Goal: Information Seeking & Learning: Learn about a topic

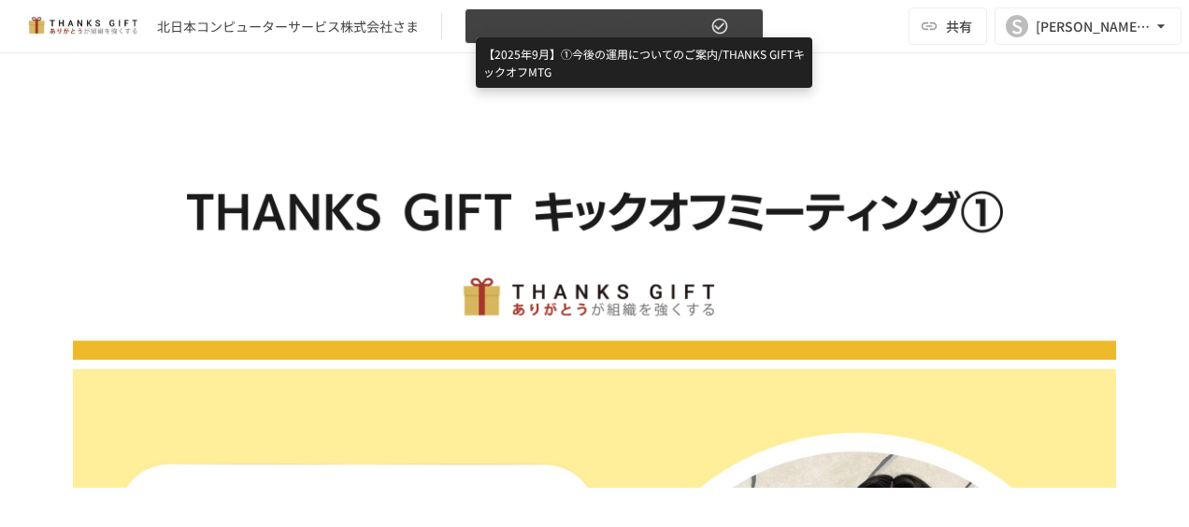
click at [676, 28] on span "【2025年9月】①今後の運用についてのご案内/THANKS GIFTキックオフMTG" at bounding box center [592, 26] width 230 height 23
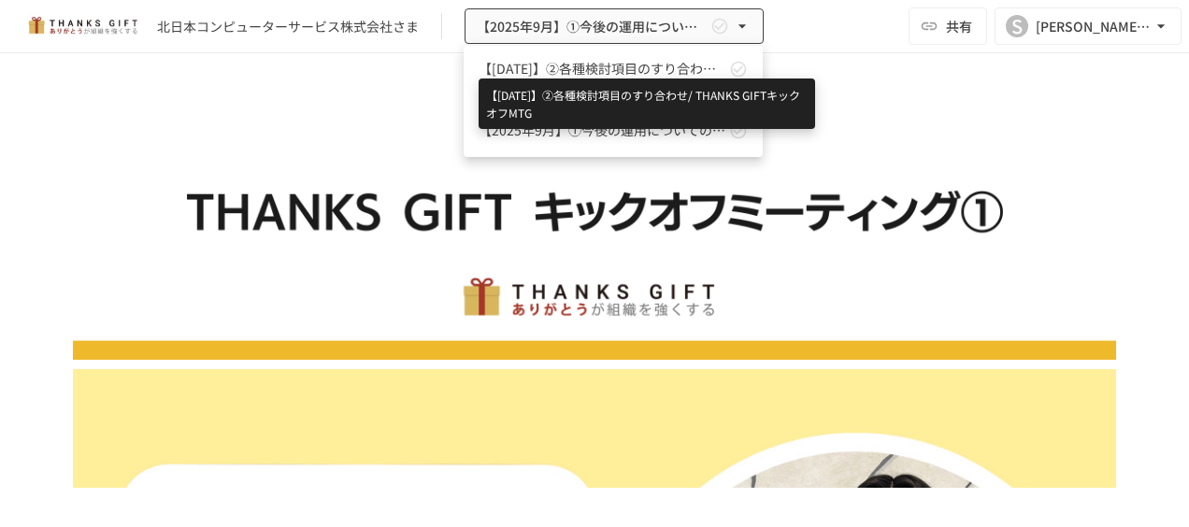
click at [658, 64] on span "【2025年10月】②各種検討項目のすり合わせ/ THANKS GIFTキックオフMTG" at bounding box center [602, 69] width 247 height 20
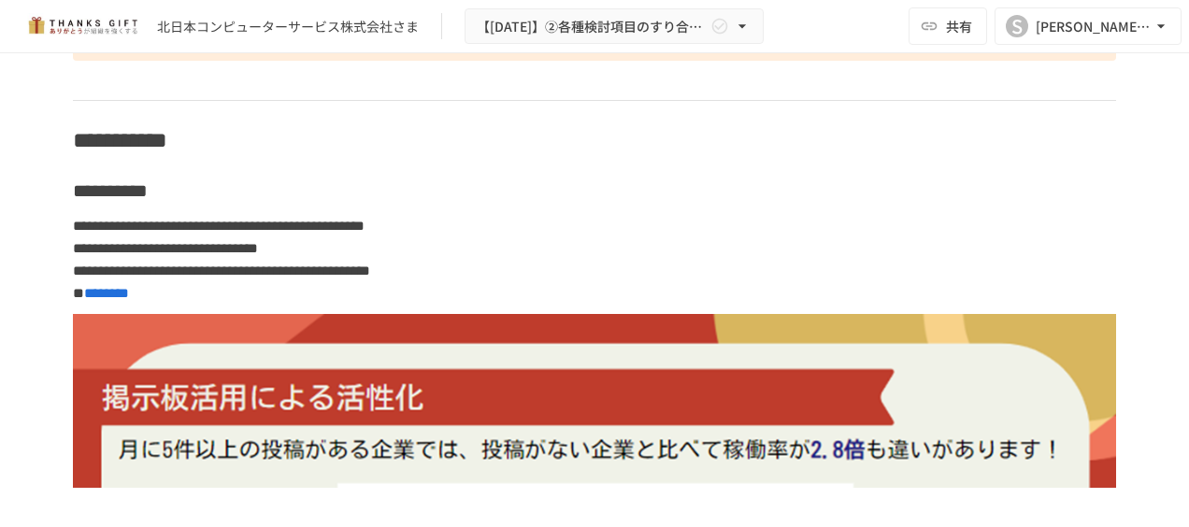
scroll to position [6824, 0]
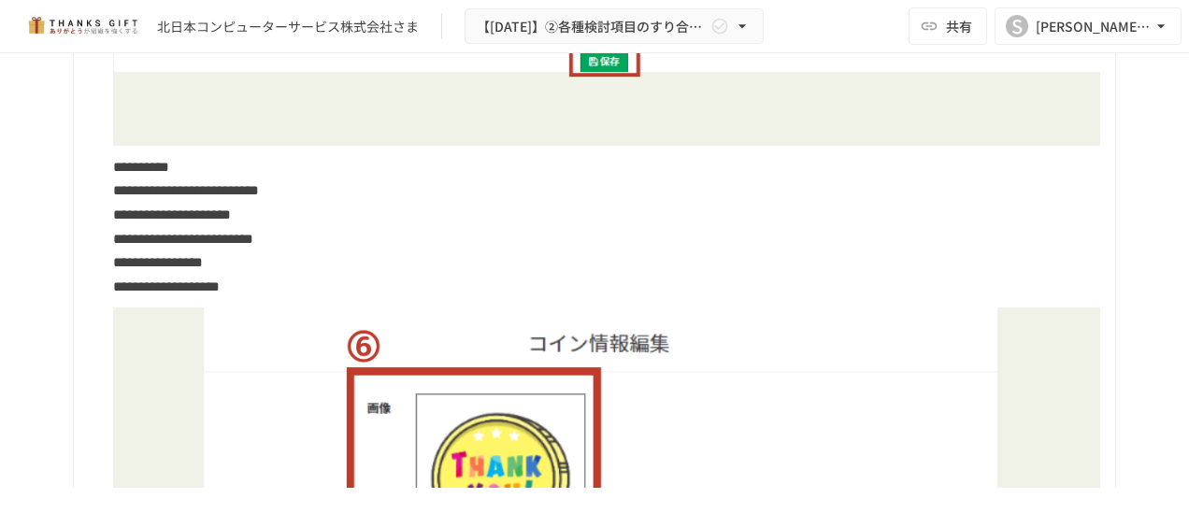
scroll to position [7011, 0]
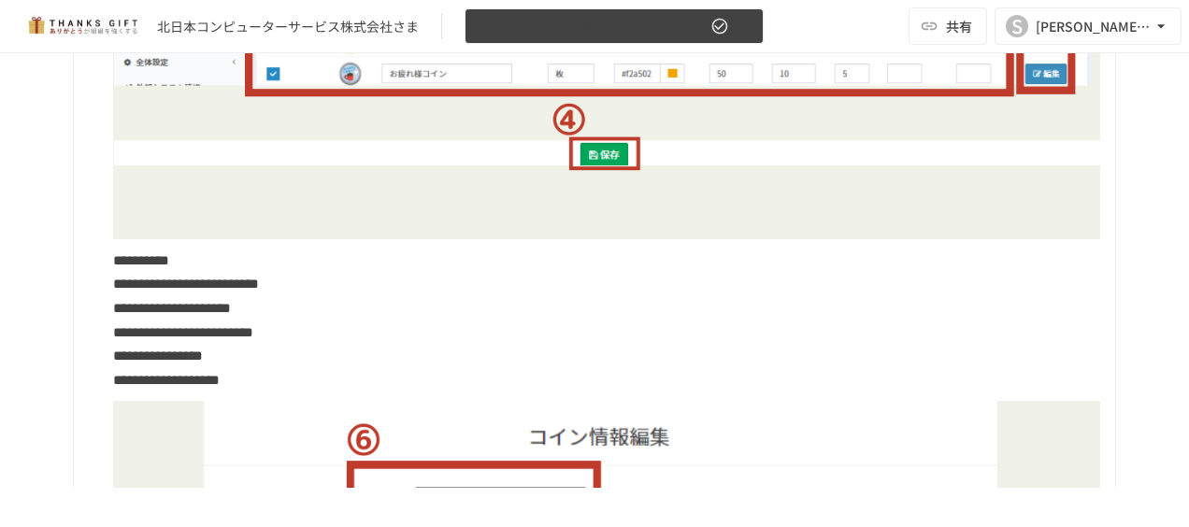
click at [738, 20] on icon "button" at bounding box center [742, 26] width 19 height 19
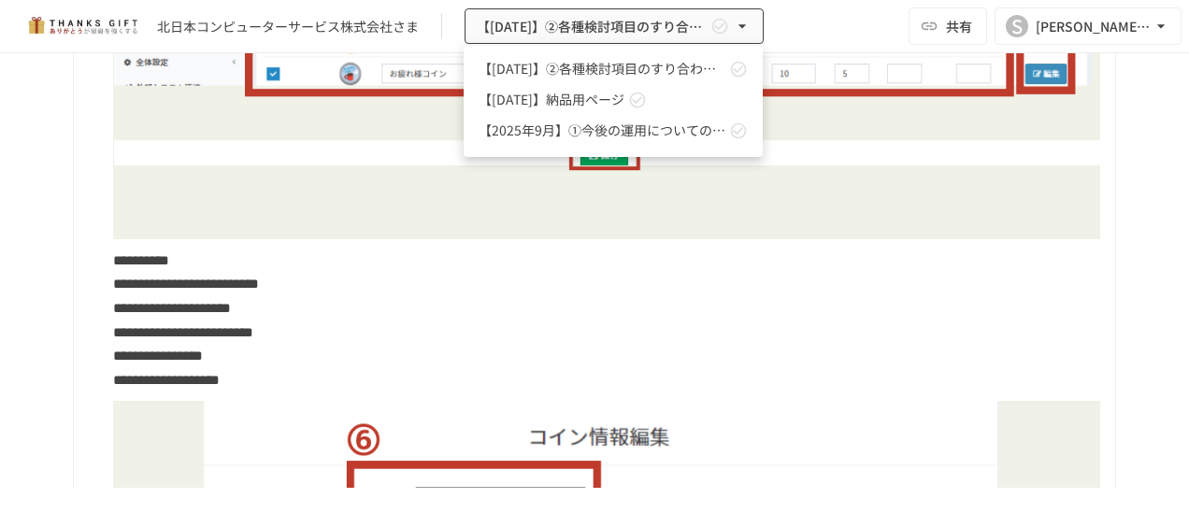
click at [624, 97] on span "【2025年9月】納品用ページ" at bounding box center [552, 100] width 146 height 20
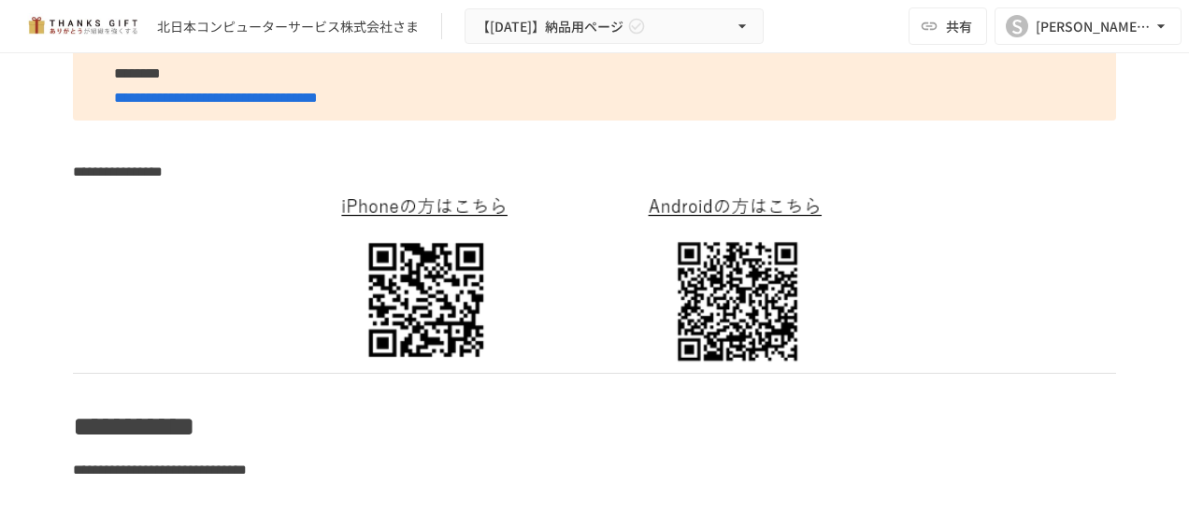
scroll to position [974, 0]
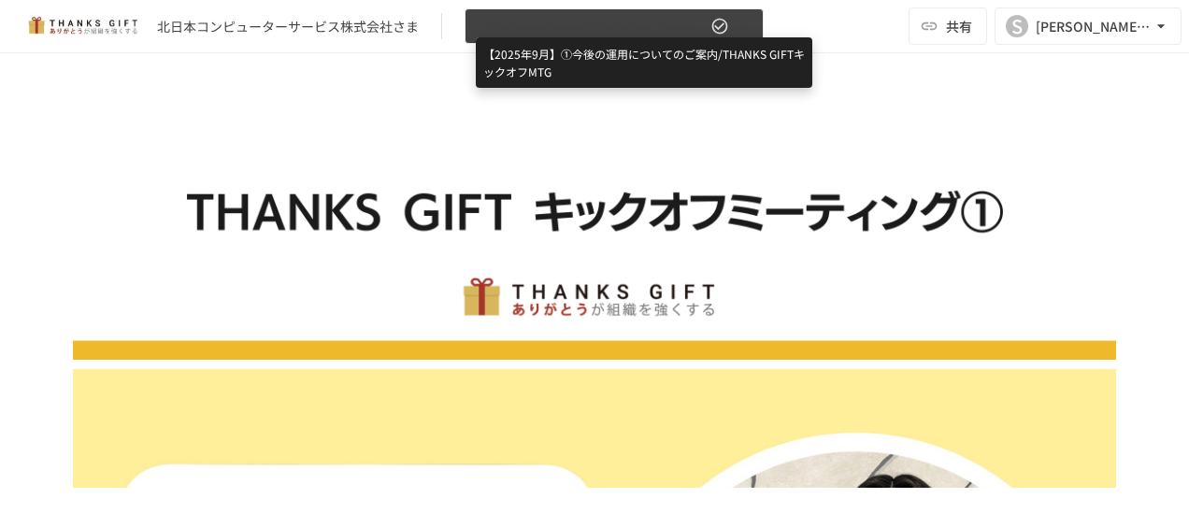
click at [691, 17] on span "【2025年9月】①今後の運用についてのご案内/THANKS GIFTキックオフMTG" at bounding box center [592, 26] width 230 height 23
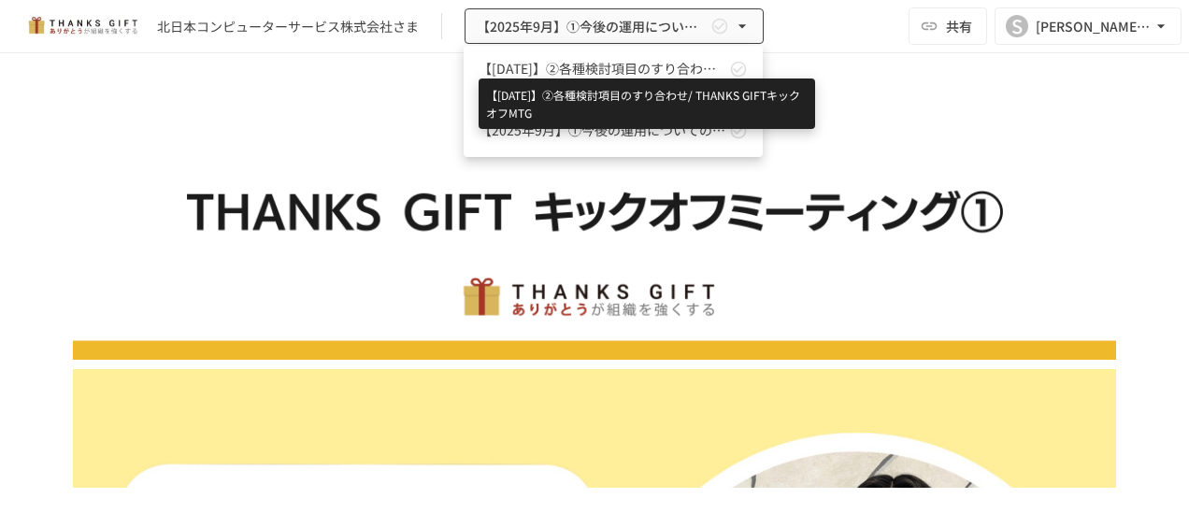
click at [611, 71] on span "【2025年10月】②各種検討項目のすり合わせ/ THANKS GIFTキックオフMTG" at bounding box center [602, 69] width 247 height 20
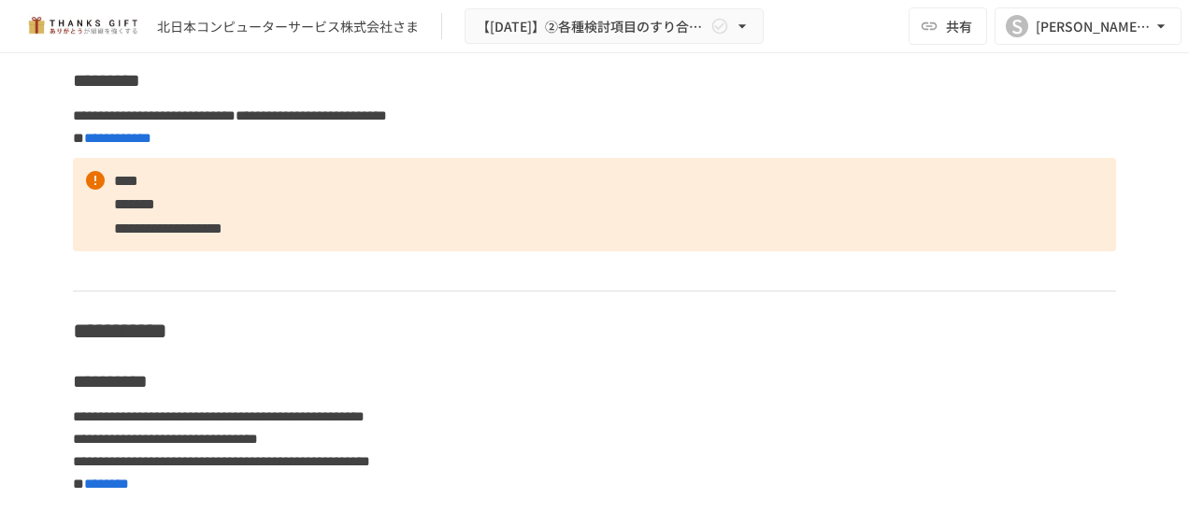
scroll to position [6917, 0]
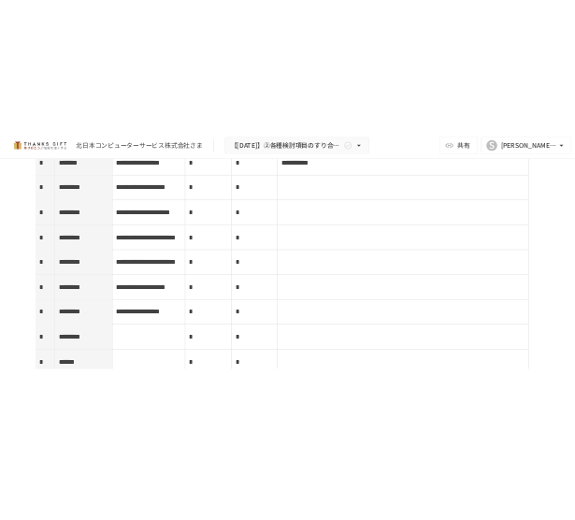
scroll to position [5609, 0]
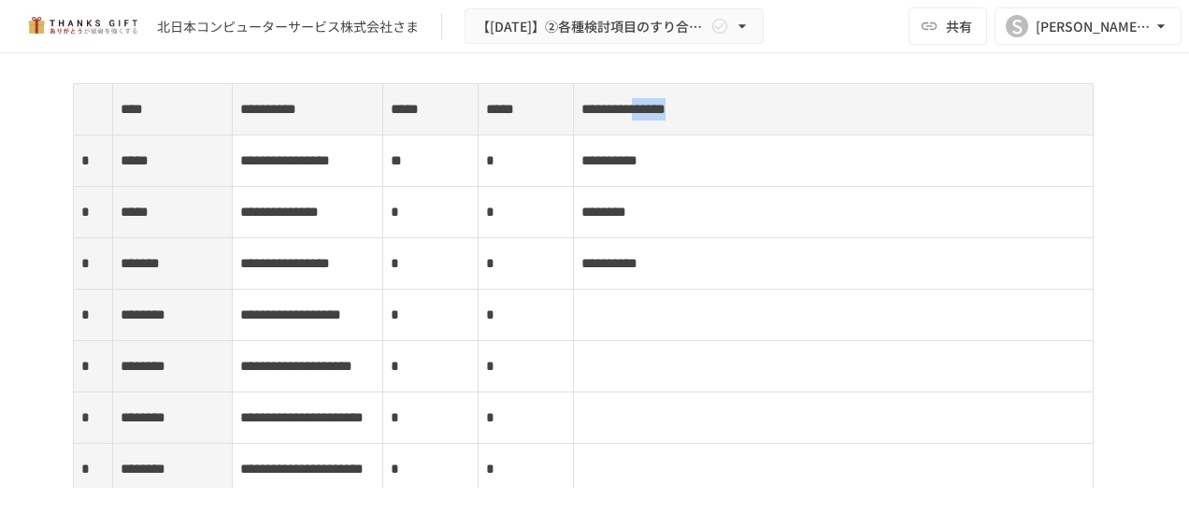
drag, startPoint x: 71, startPoint y: 224, endPoint x: 679, endPoint y: 282, distance: 610.4
click at [679, 282] on tbody "**********" at bounding box center [584, 444] width 1020 height 720
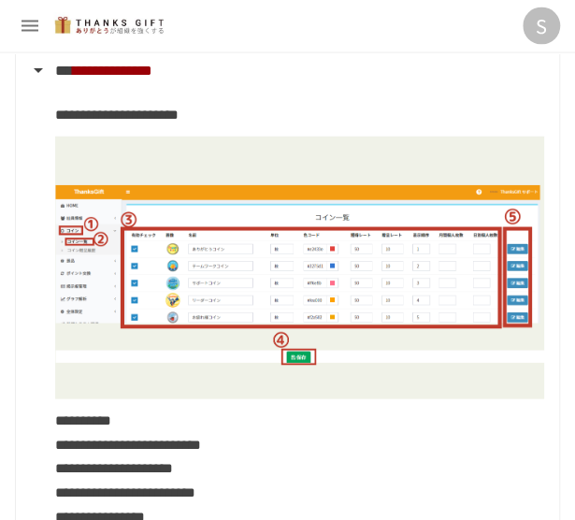
scroll to position [5983, 0]
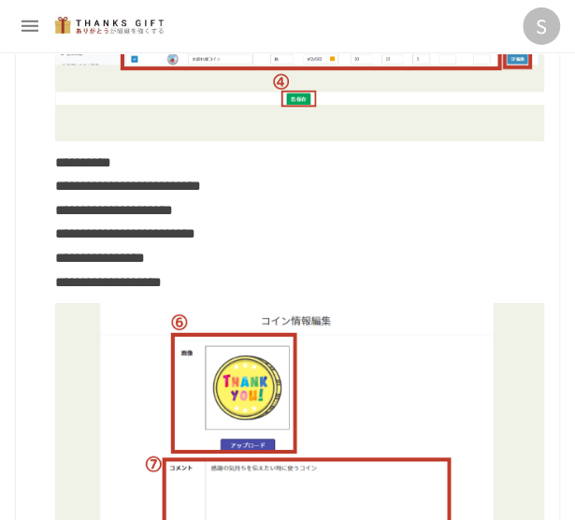
scroll to position [6637, 0]
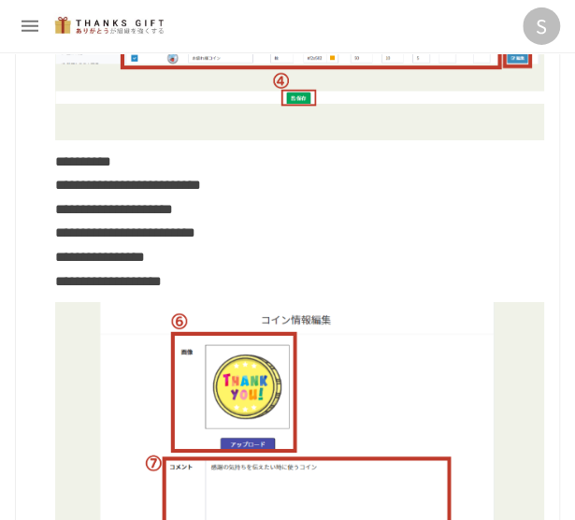
drag, startPoint x: 26, startPoint y: 214, endPoint x: 466, endPoint y: 407, distance: 480.5
drag, startPoint x: 466, startPoint y: 407, endPoint x: 386, endPoint y: 366, distance: 89.9
copy tbody "**********"
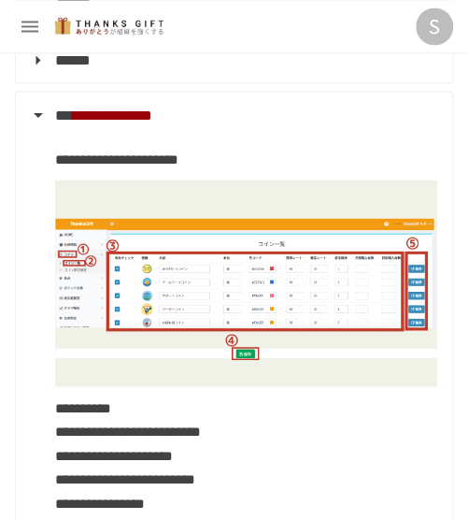
scroll to position [6170, 0]
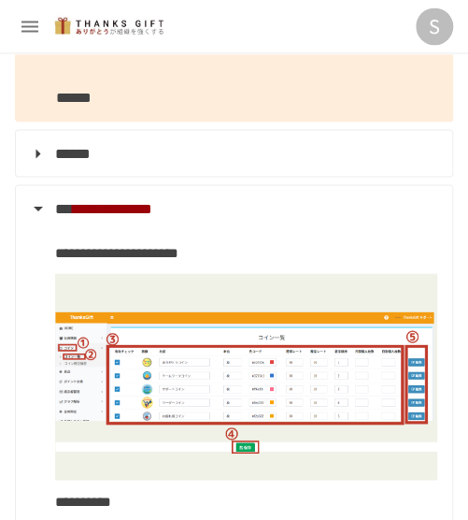
drag, startPoint x: 283, startPoint y: 258, endPoint x: 175, endPoint y: 234, distance: 111.1
copy tr "**********"
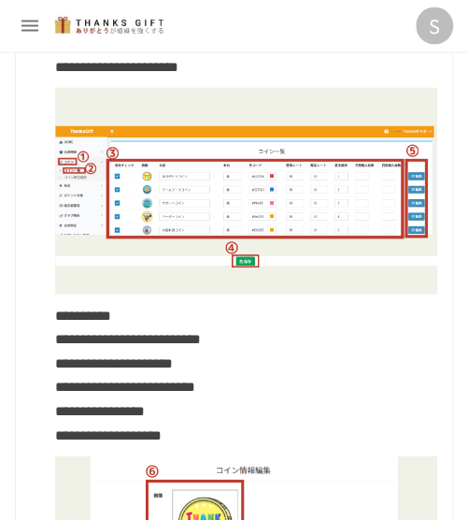
scroll to position [6356, 0]
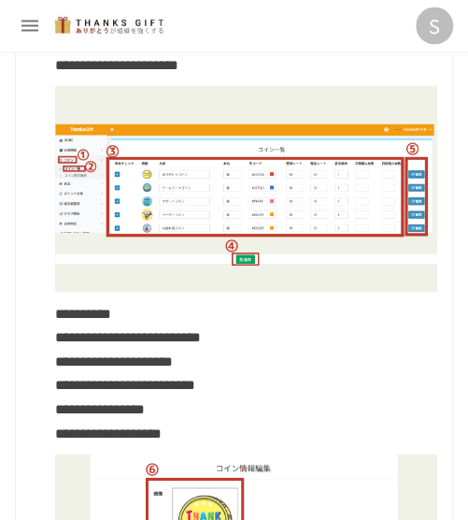
drag, startPoint x: 260, startPoint y: 145, endPoint x: 186, endPoint y: 121, distance: 77.7
copy span "**********"
drag, startPoint x: 267, startPoint y: 289, endPoint x: 186, endPoint y: 265, distance: 84.9
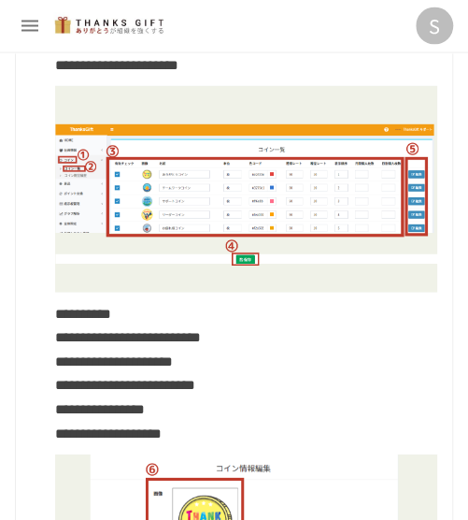
copy span "**********"
drag, startPoint x: 297, startPoint y: 364, endPoint x: 179, endPoint y: 338, distance: 120.5
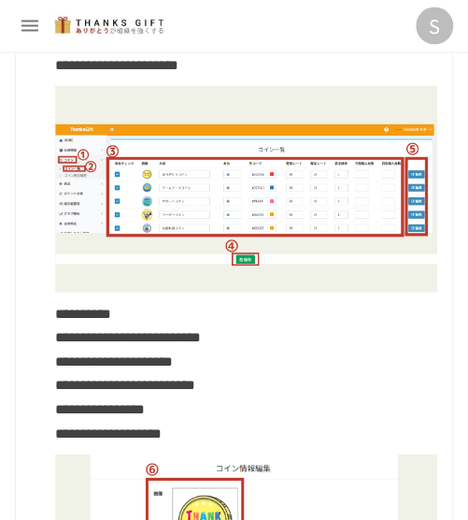
copy span "**********"
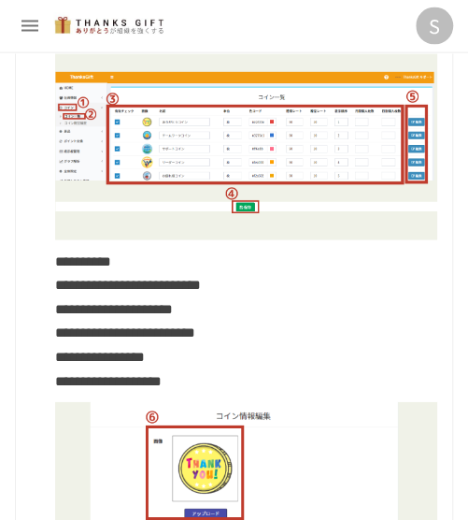
scroll to position [6450, 0]
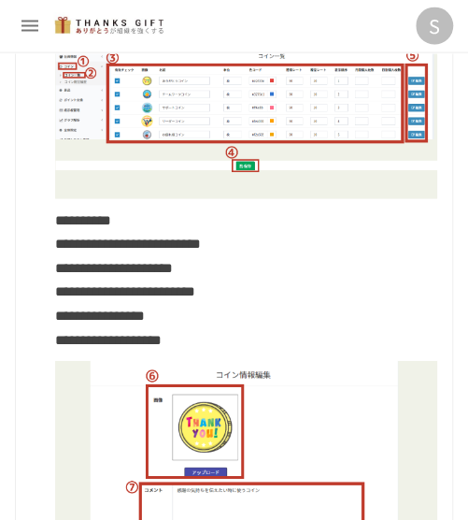
drag, startPoint x: 310, startPoint y: 345, endPoint x: 179, endPoint y: 324, distance: 132.5
copy span "**********"
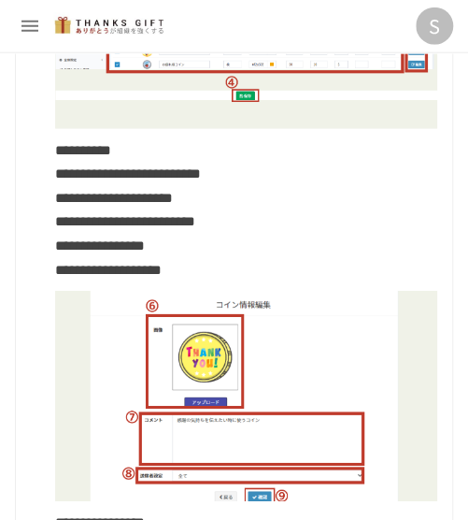
scroll to position [6543, 0]
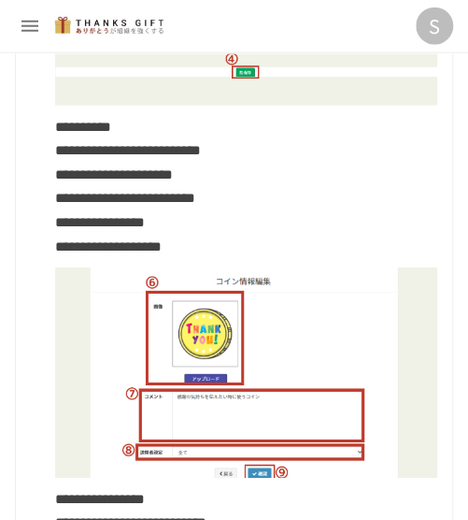
drag, startPoint x: 209, startPoint y: 351, endPoint x: 176, endPoint y: 300, distance: 60.7
copy tr "**********"
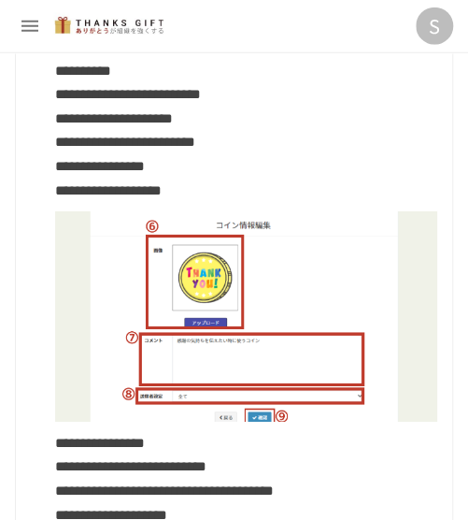
scroll to position [6637, 0]
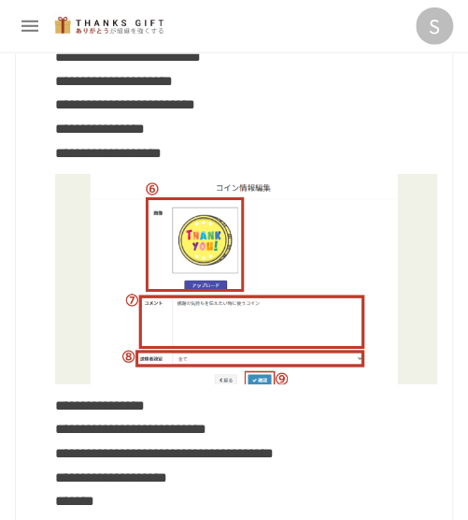
drag, startPoint x: 268, startPoint y: 334, endPoint x: 252, endPoint y: 330, distance: 16.3
drag, startPoint x: 269, startPoint y: 327, endPoint x: 185, endPoint y: 308, distance: 86.4
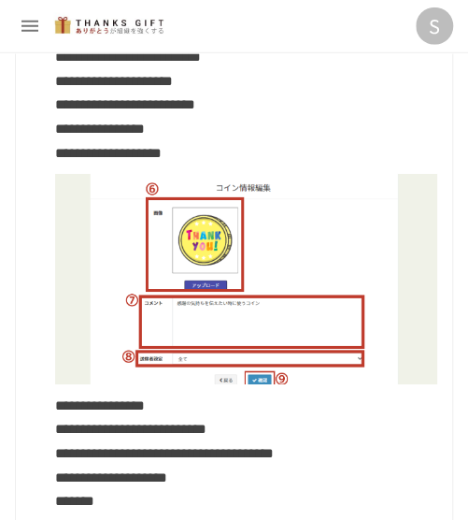
copy span "**********"
drag, startPoint x: 254, startPoint y: 400, endPoint x: 179, endPoint y: 376, distance: 78.6
drag, startPoint x: 179, startPoint y: 376, endPoint x: 251, endPoint y: 396, distance: 74.0
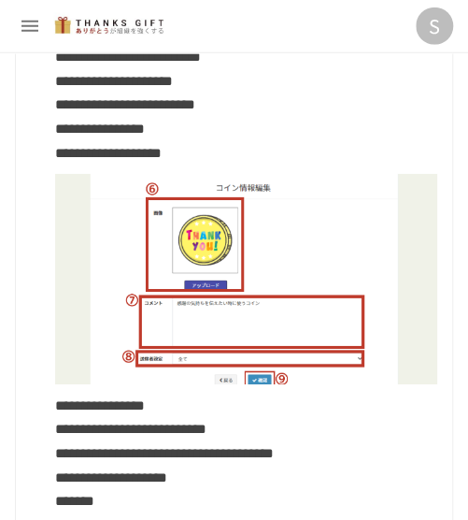
drag, startPoint x: 256, startPoint y: 396, endPoint x: 190, endPoint y: 375, distance: 69.8
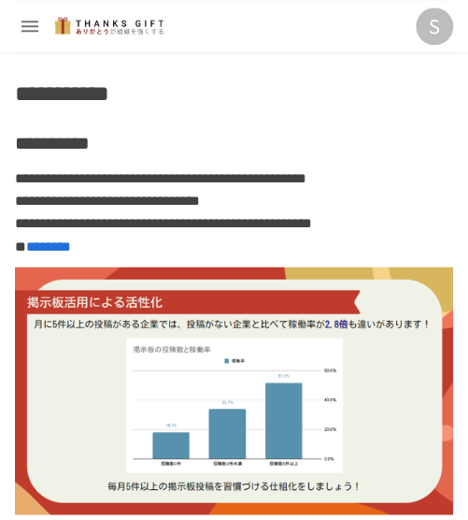
scroll to position [7478, 0]
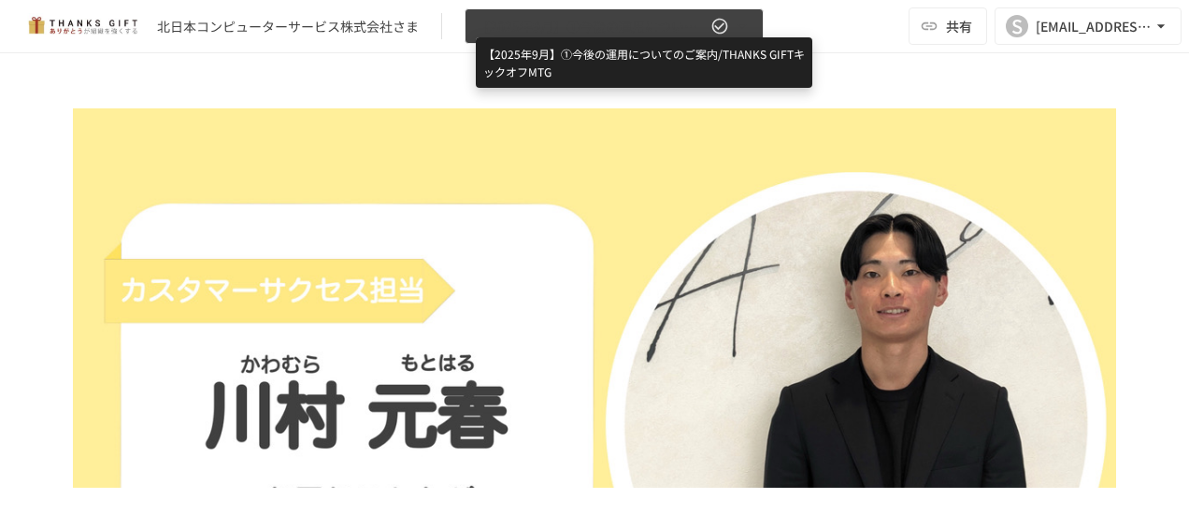
click at [565, 29] on span "【2025年9月】①今後の運用についてのご案内/THANKS GIFTキックオフMTG" at bounding box center [592, 26] width 230 height 23
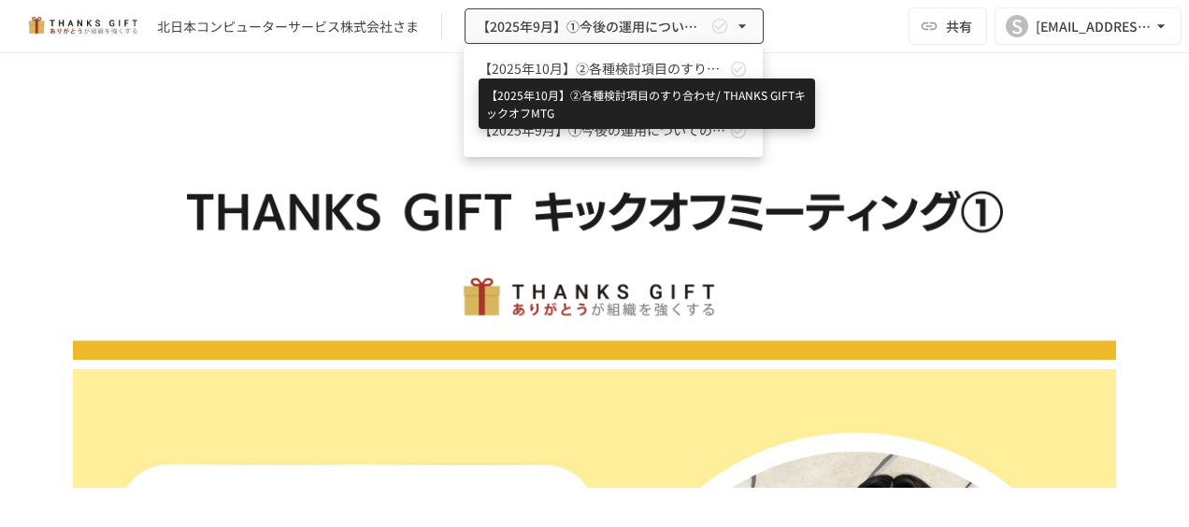
click at [572, 70] on span "【2025年10月】②各種検討項目のすり合わせ/ THANKS GIFTキックオフMTG" at bounding box center [602, 69] width 247 height 20
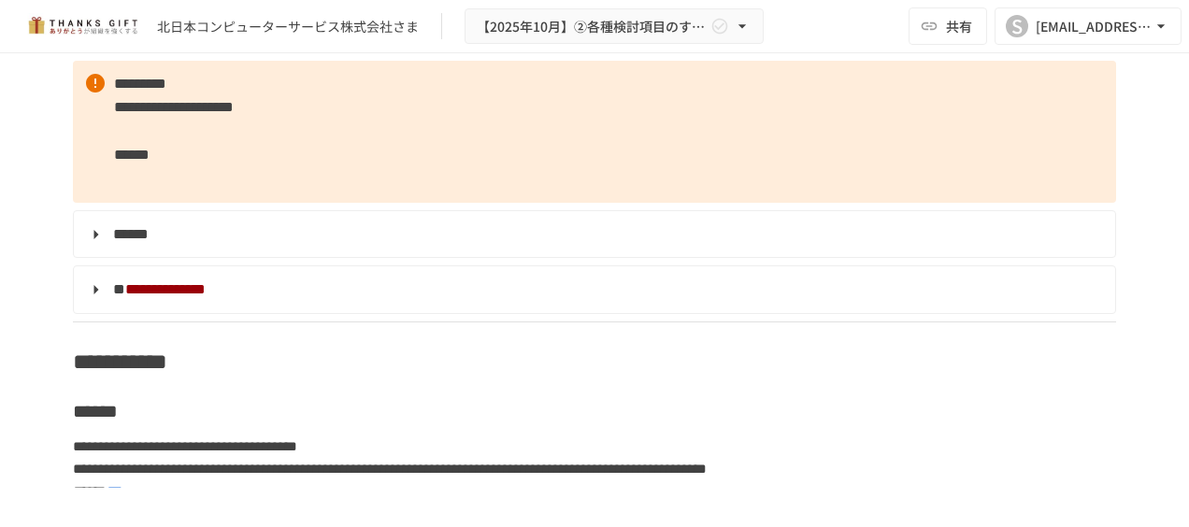
scroll to position [8416, 0]
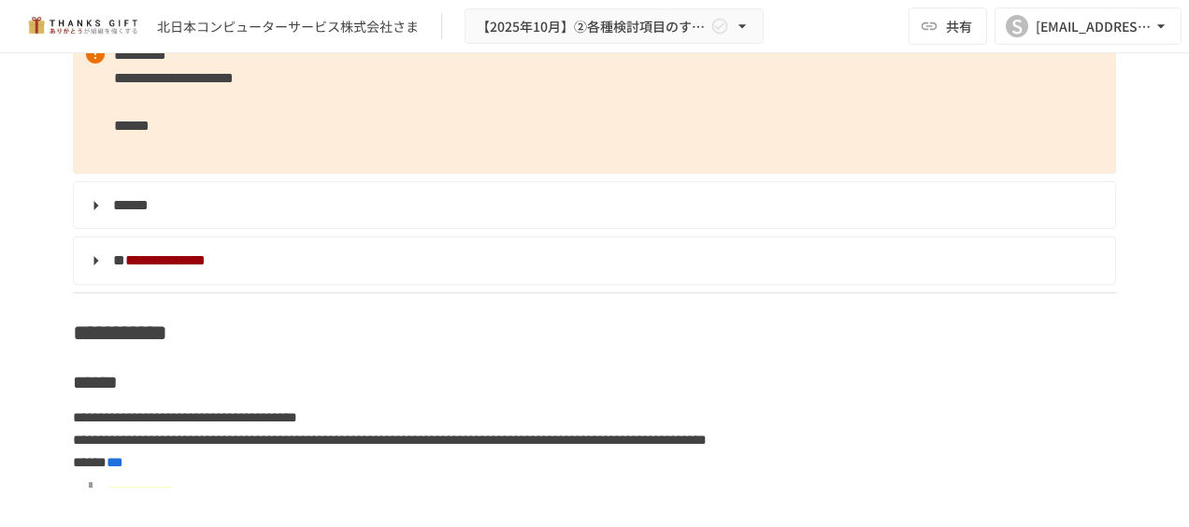
drag, startPoint x: 73, startPoint y: 163, endPoint x: 895, endPoint y: 345, distance: 841.6
drag, startPoint x: 895, startPoint y: 345, endPoint x: 866, endPoint y: 346, distance: 29.0
copy tbody "**********"
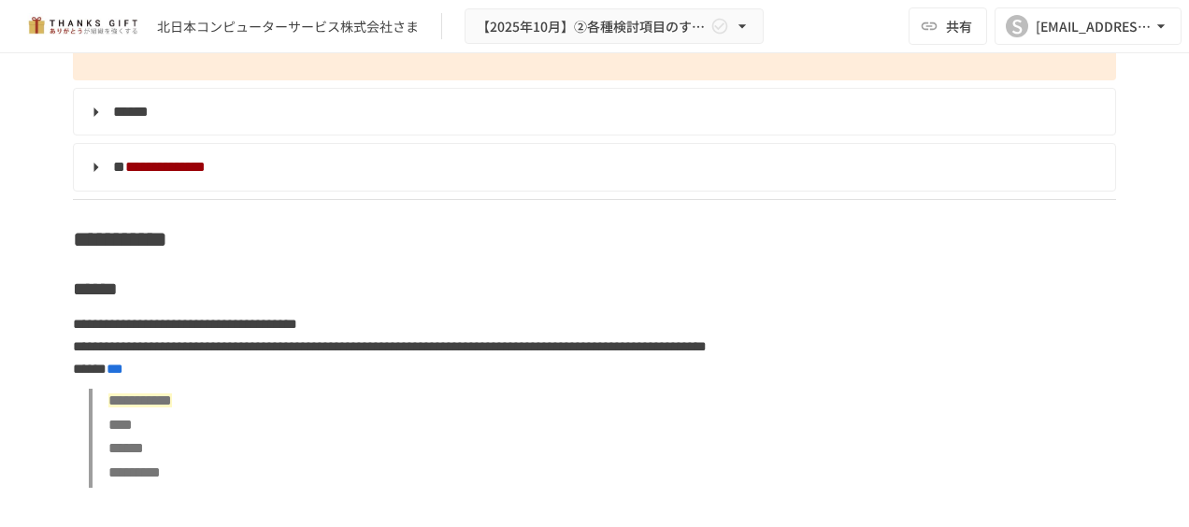
scroll to position [8883, 0]
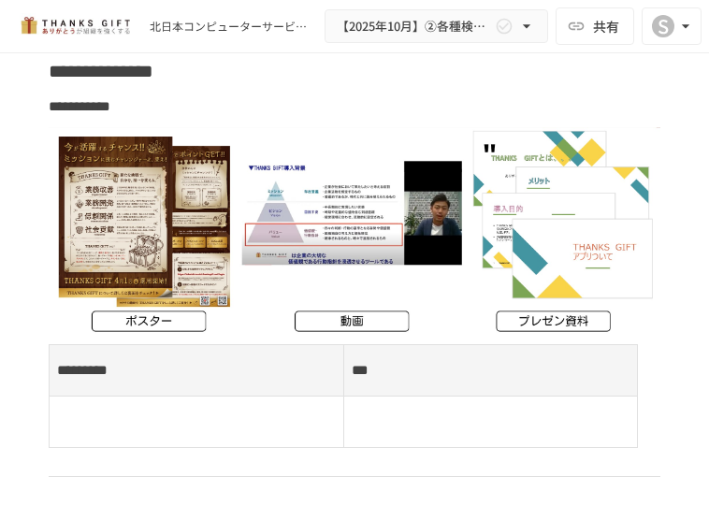
scroll to position [10846, 0]
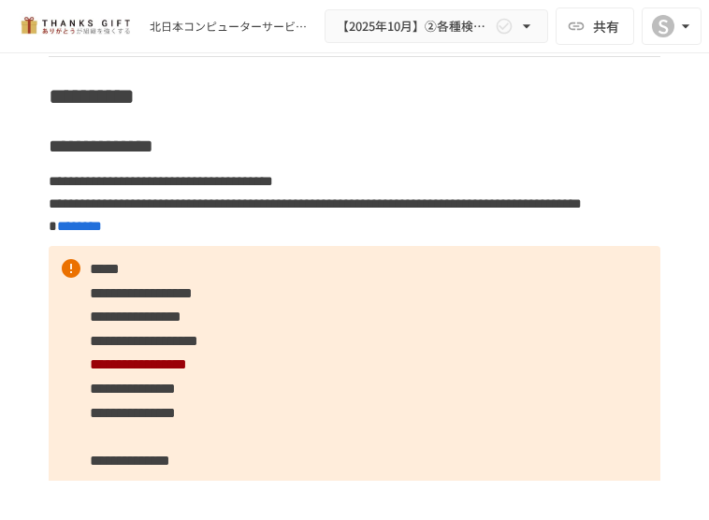
scroll to position [10379, 0]
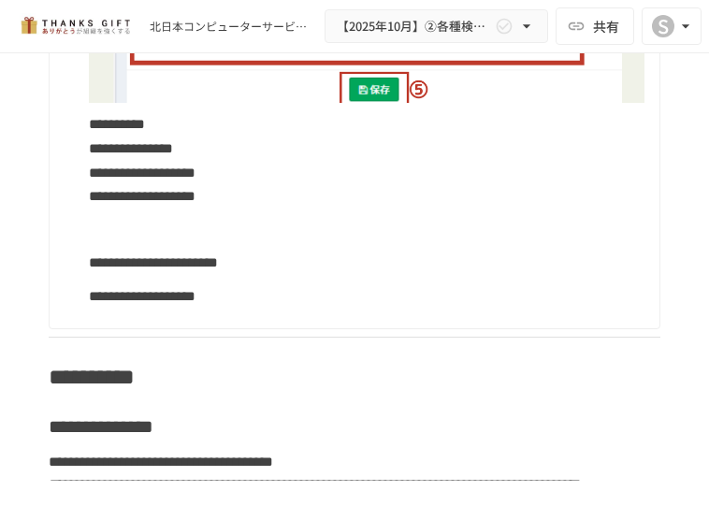
drag, startPoint x: 57, startPoint y: 308, endPoint x: 145, endPoint y: 462, distance: 177.5
copy tbody "**********"
drag, startPoint x: 336, startPoint y: 308, endPoint x: 317, endPoint y: 332, distance: 30.7
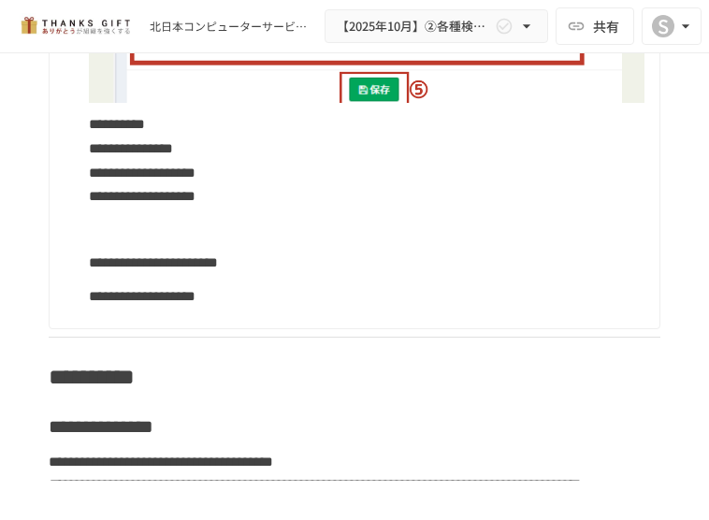
drag, startPoint x: 317, startPoint y: 332, endPoint x: 344, endPoint y: 326, distance: 27.7
drag, startPoint x: 394, startPoint y: 305, endPoint x: 249, endPoint y: 305, distance: 144.9
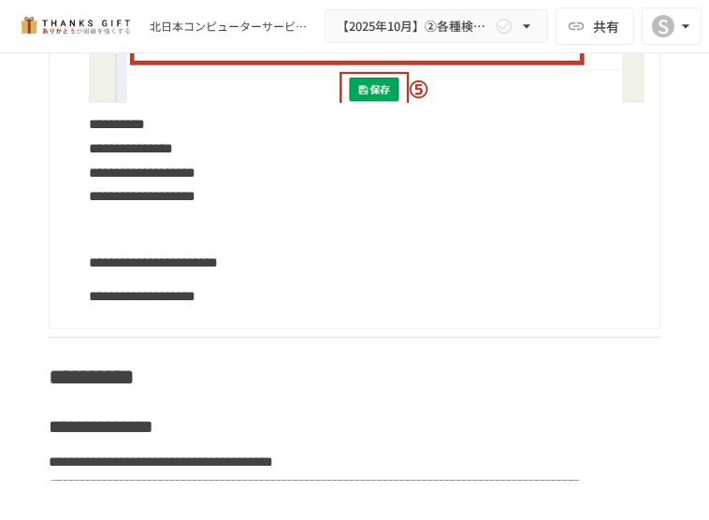
drag, startPoint x: 249, startPoint y: 305, endPoint x: 262, endPoint y: 308, distance: 13.4
copy span "**********"
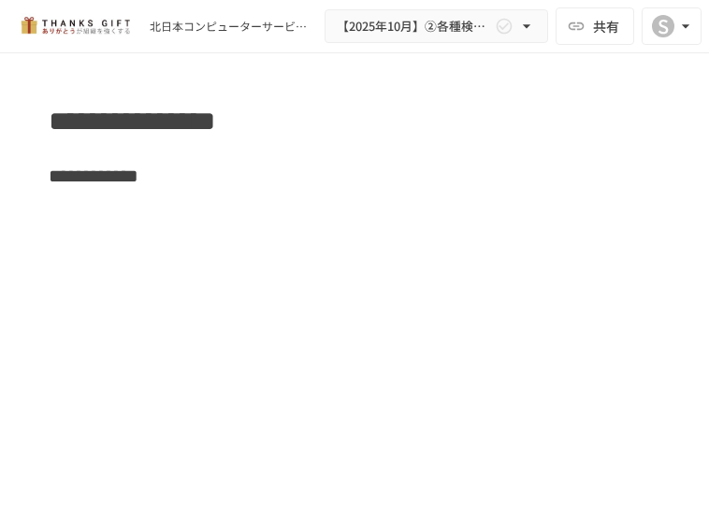
scroll to position [13837, 0]
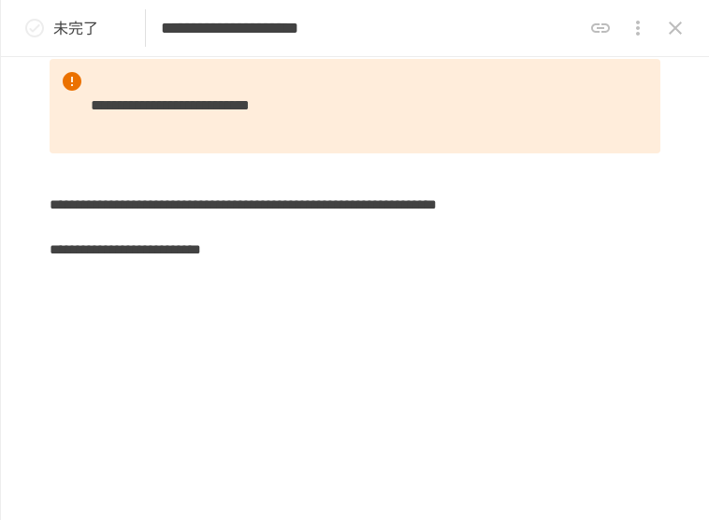
scroll to position [1698, 0]
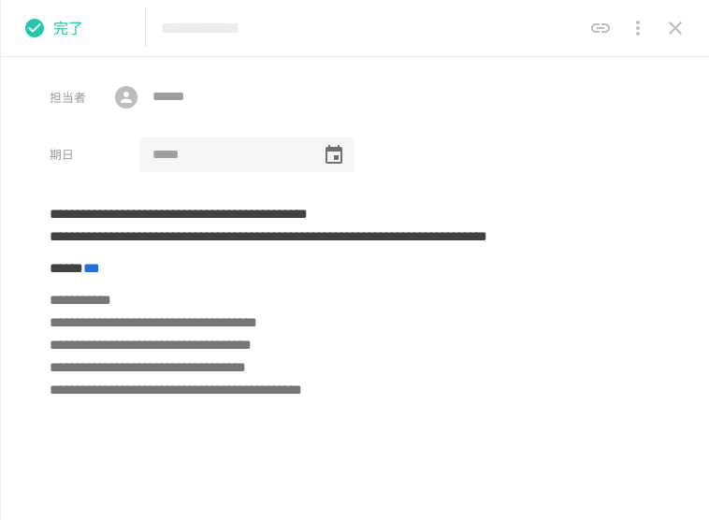
scroll to position [280, 0]
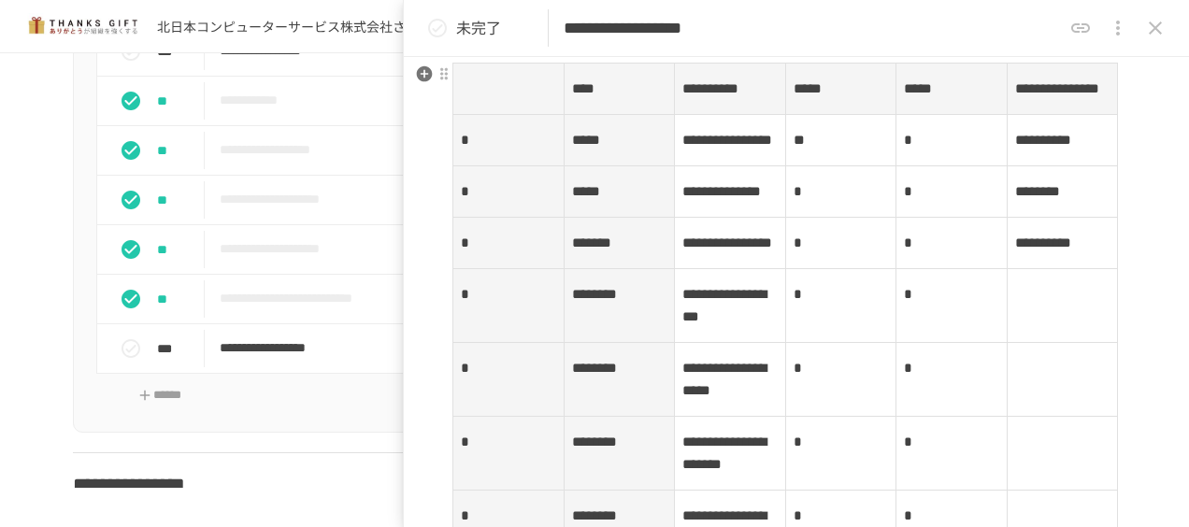
scroll to position [280, 0]
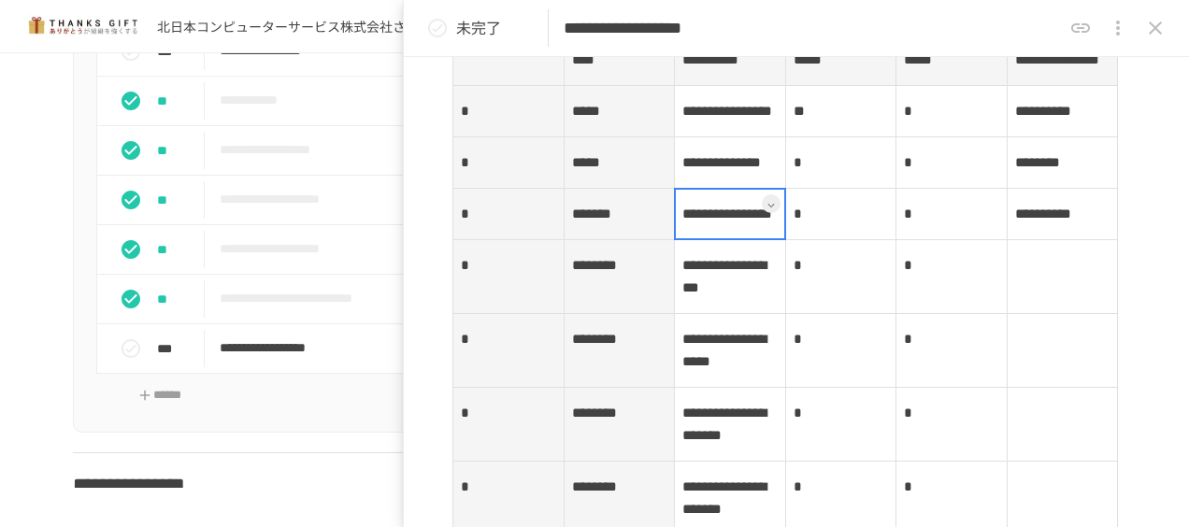
drag, startPoint x: 738, startPoint y: 374, endPoint x: 706, endPoint y: 350, distance: 40.8
click at [706, 240] on td "**********" at bounding box center [730, 214] width 111 height 51
drag, startPoint x: 743, startPoint y: 377, endPoint x: 709, endPoint y: 355, distance: 39.9
click at [709, 240] on div at bounding box center [730, 214] width 112 height 52
click at [708, 240] on div at bounding box center [730, 214] width 112 height 52
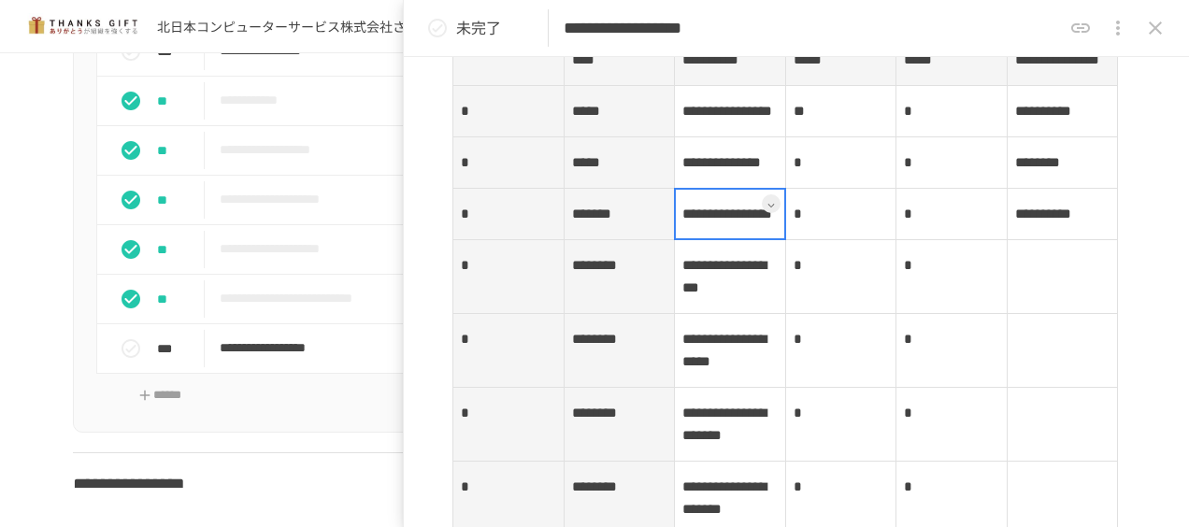
click at [681, 240] on div at bounding box center [730, 214] width 112 height 52
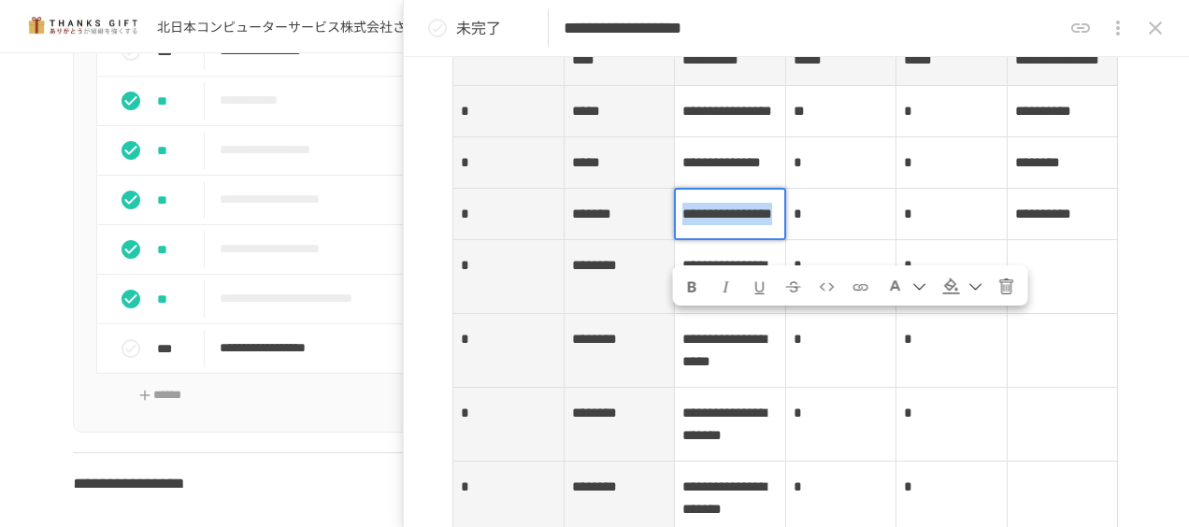
drag, startPoint x: 679, startPoint y: 325, endPoint x: 742, endPoint y: 365, distance: 74.7
click at [742, 226] on p "**********" at bounding box center [729, 214] width 95 height 24
copy span "**********"
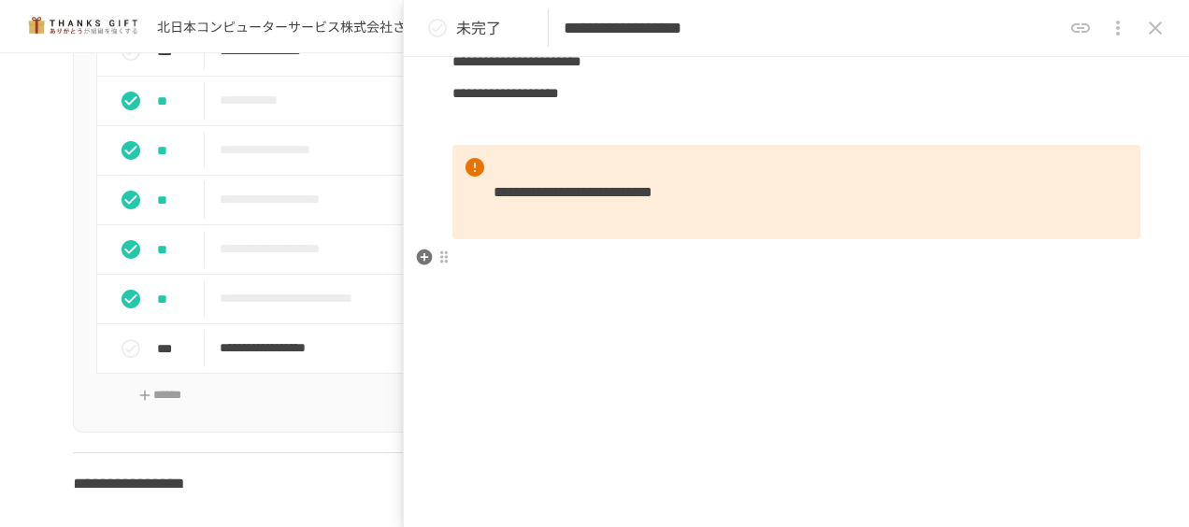
scroll to position [6140, 0]
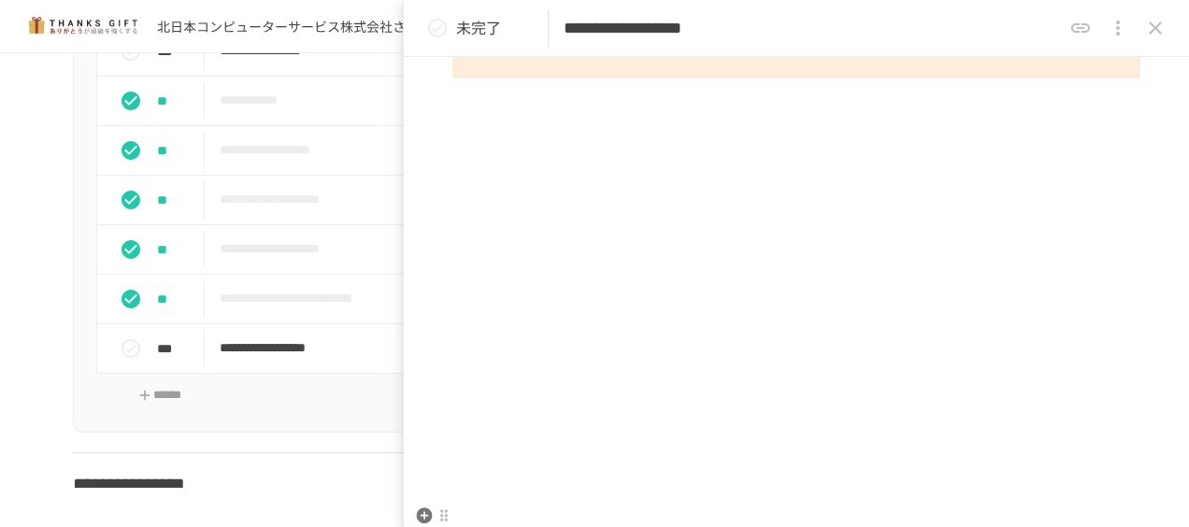
click at [479, 26] on p "未完了" at bounding box center [478, 28] width 45 height 24
click at [445, 26] on icon "status" at bounding box center [437, 28] width 19 height 19
click at [436, 24] on icon "status" at bounding box center [437, 28] width 22 height 22
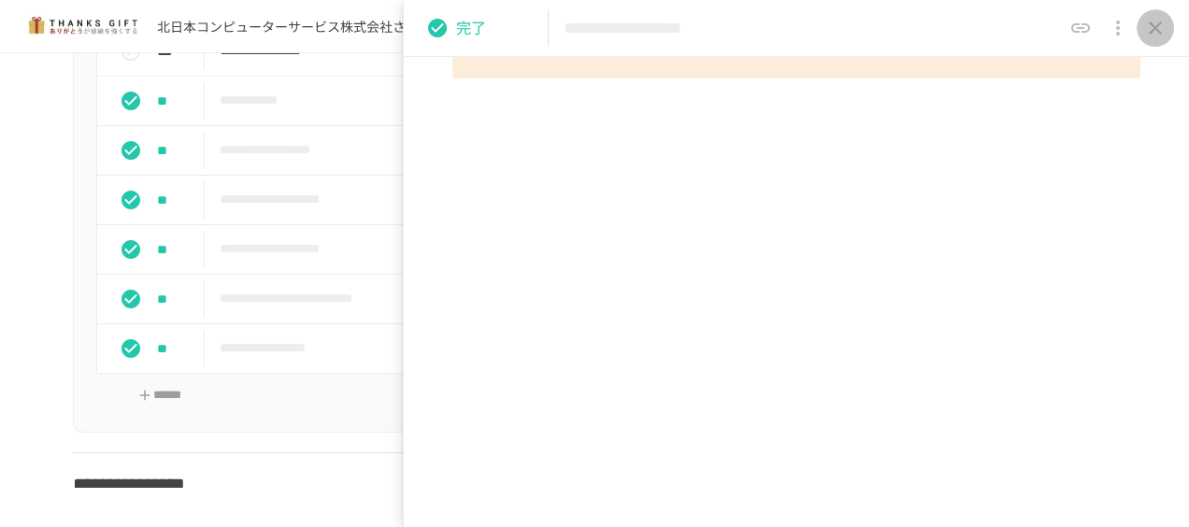
click at [1156, 22] on icon "close drawer" at bounding box center [1155, 28] width 22 height 22
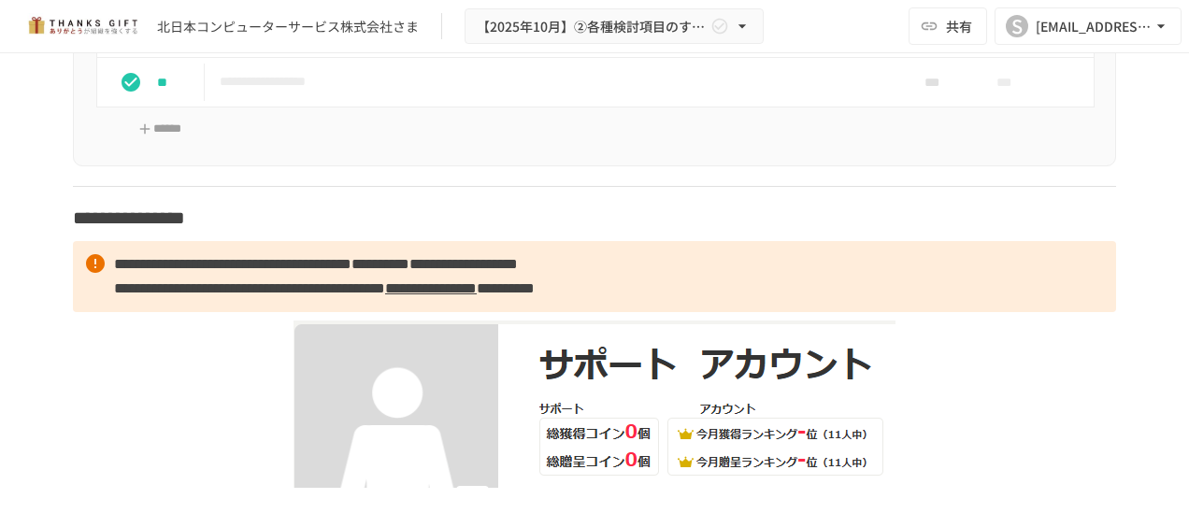
scroll to position [14585, 0]
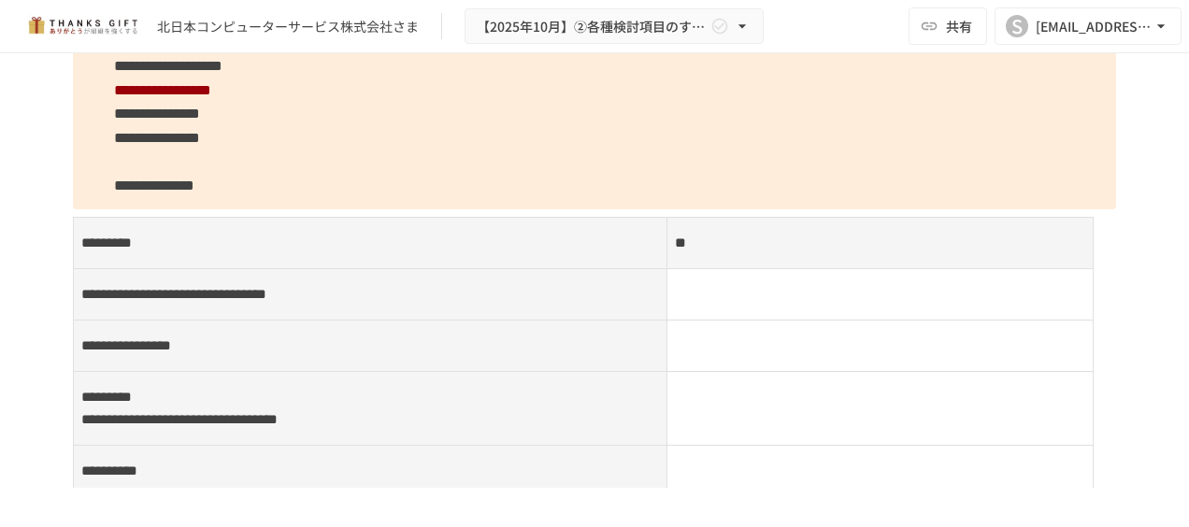
scroll to position [12435, 0]
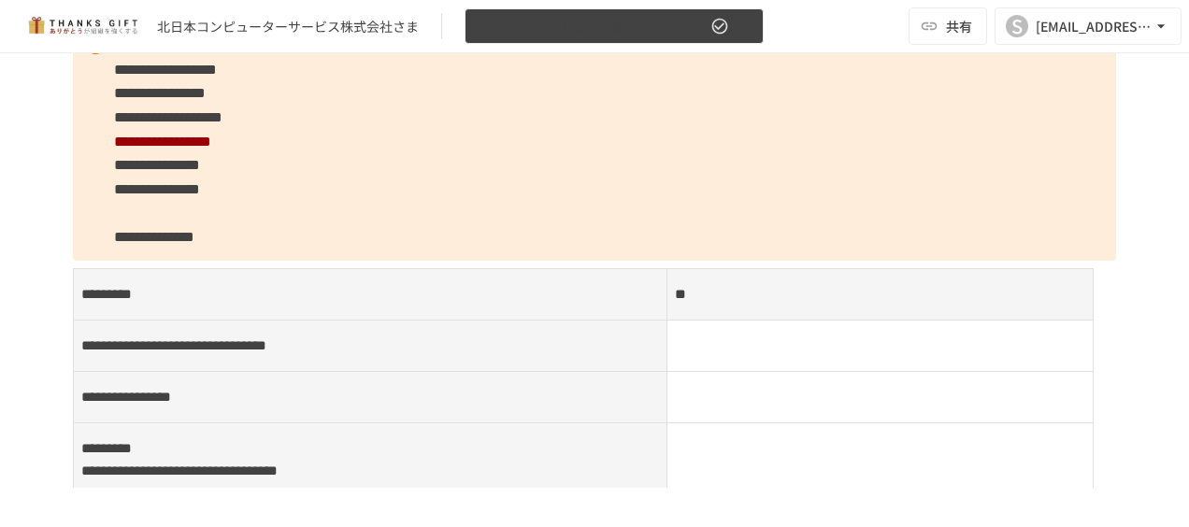
click at [740, 30] on icon "button" at bounding box center [742, 26] width 19 height 19
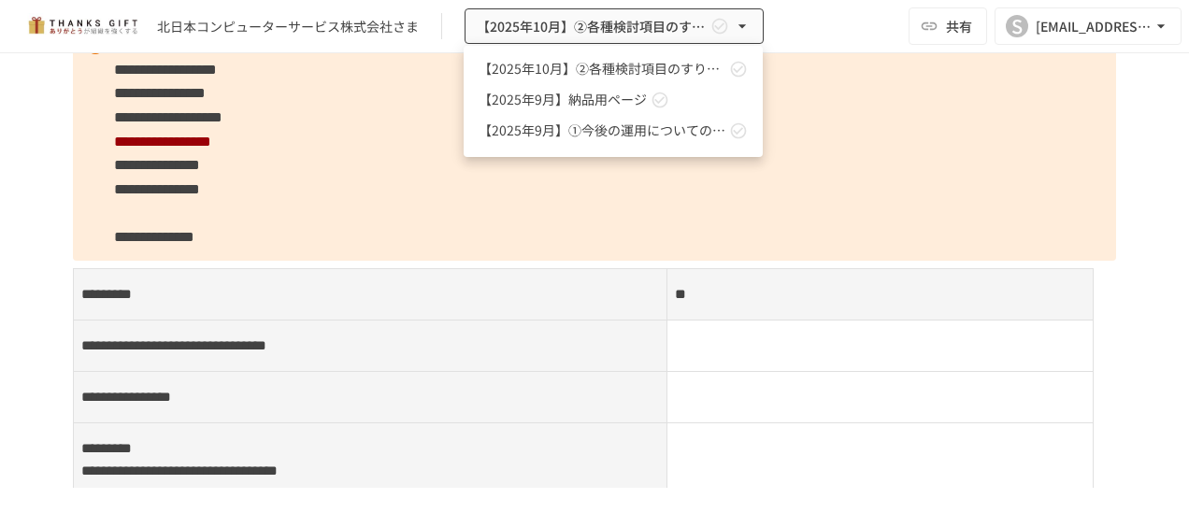
click at [629, 90] on span "【2025年9月】納品用ページ" at bounding box center [563, 100] width 168 height 20
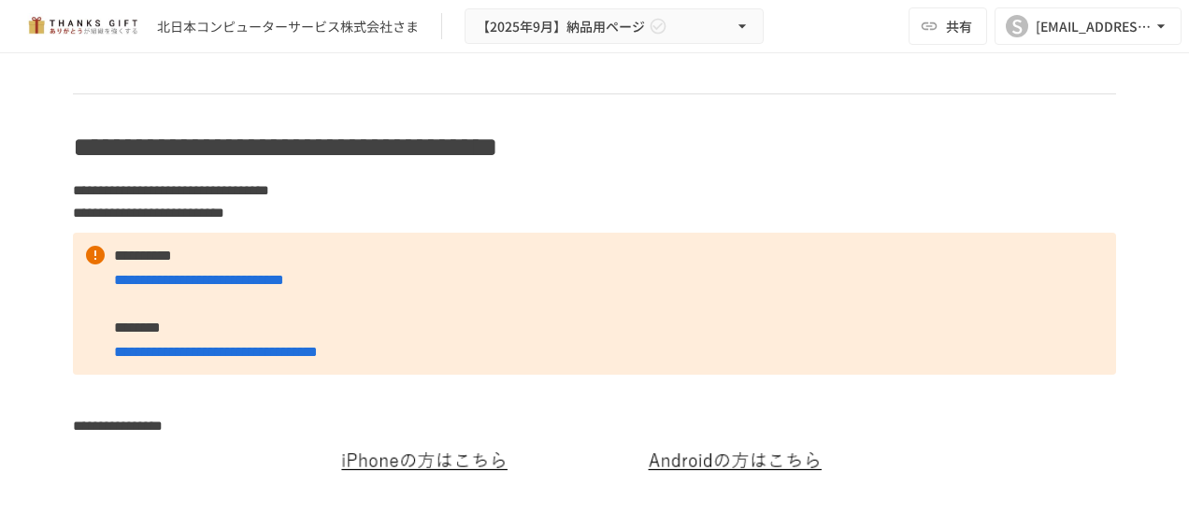
scroll to position [993, 0]
